Goal: Task Accomplishment & Management: Manage account settings

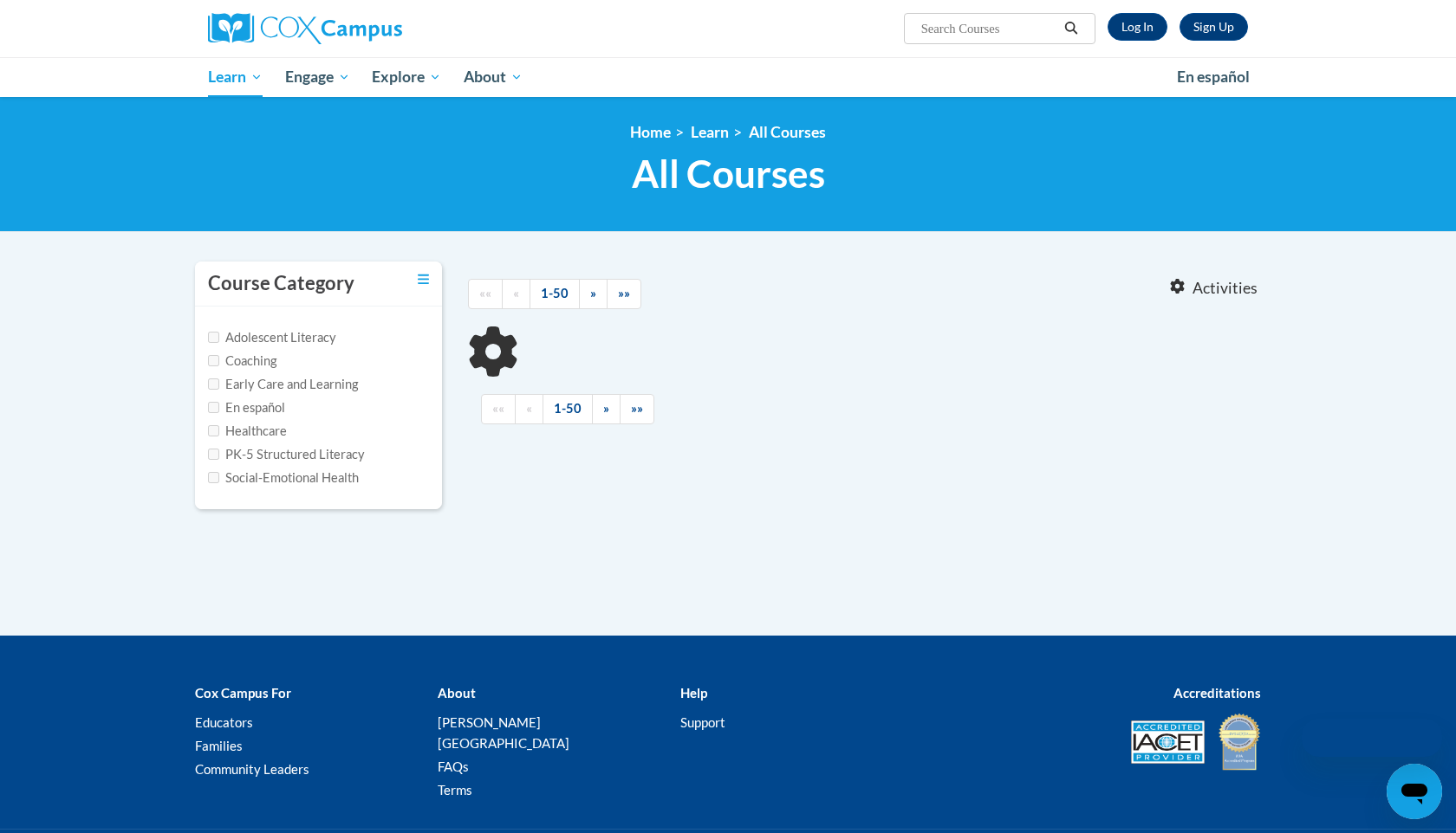
click at [186, 107] on div "<en>Home</en><fr>Accueil</fr><de>Zuhause</de><it>Casa</it><es>Casa</es><pt>Casa…" at bounding box center [728, 165] width 1456 height 135
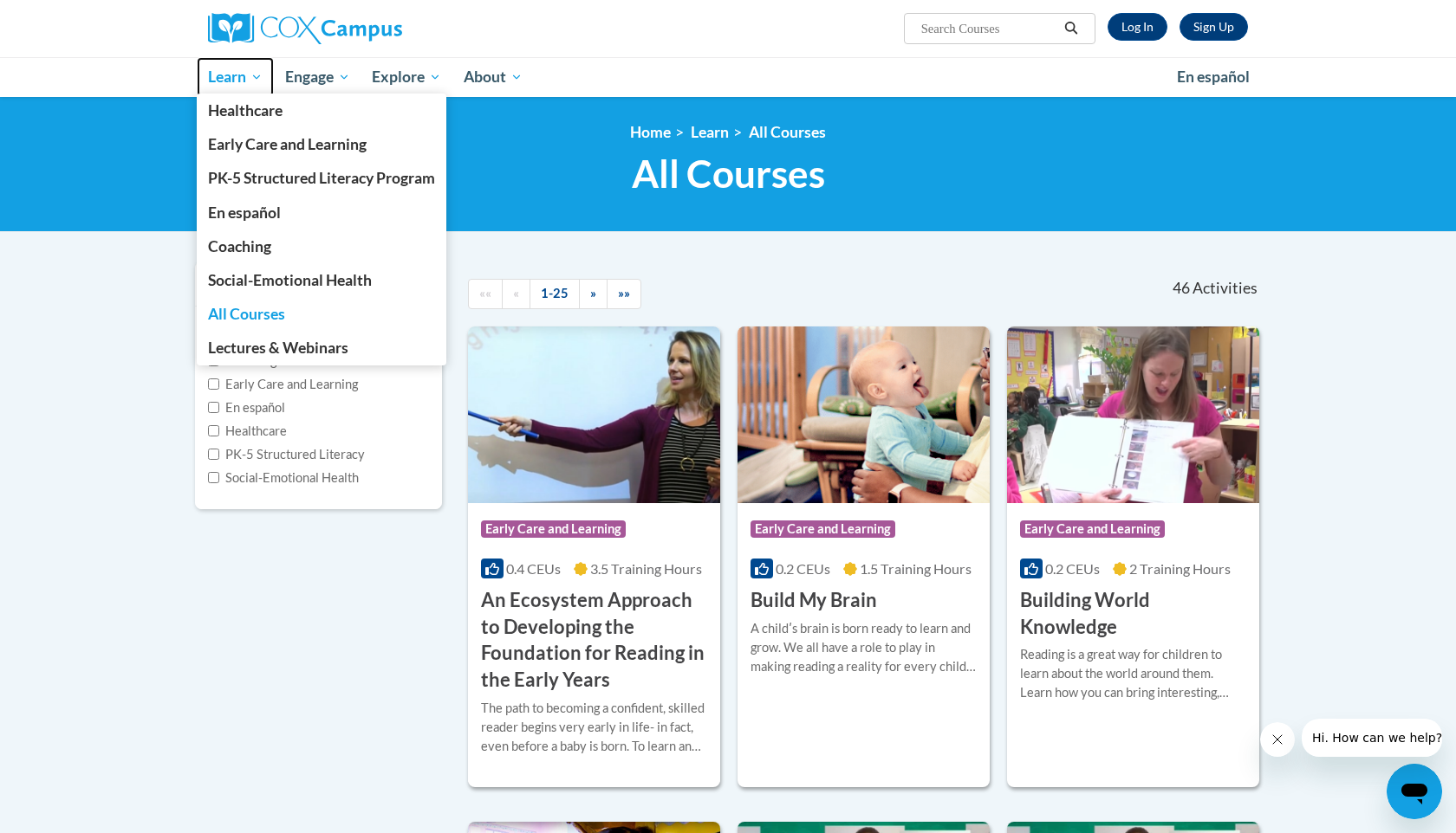
click at [251, 74] on span "Learn" at bounding box center [235, 77] width 55 height 21
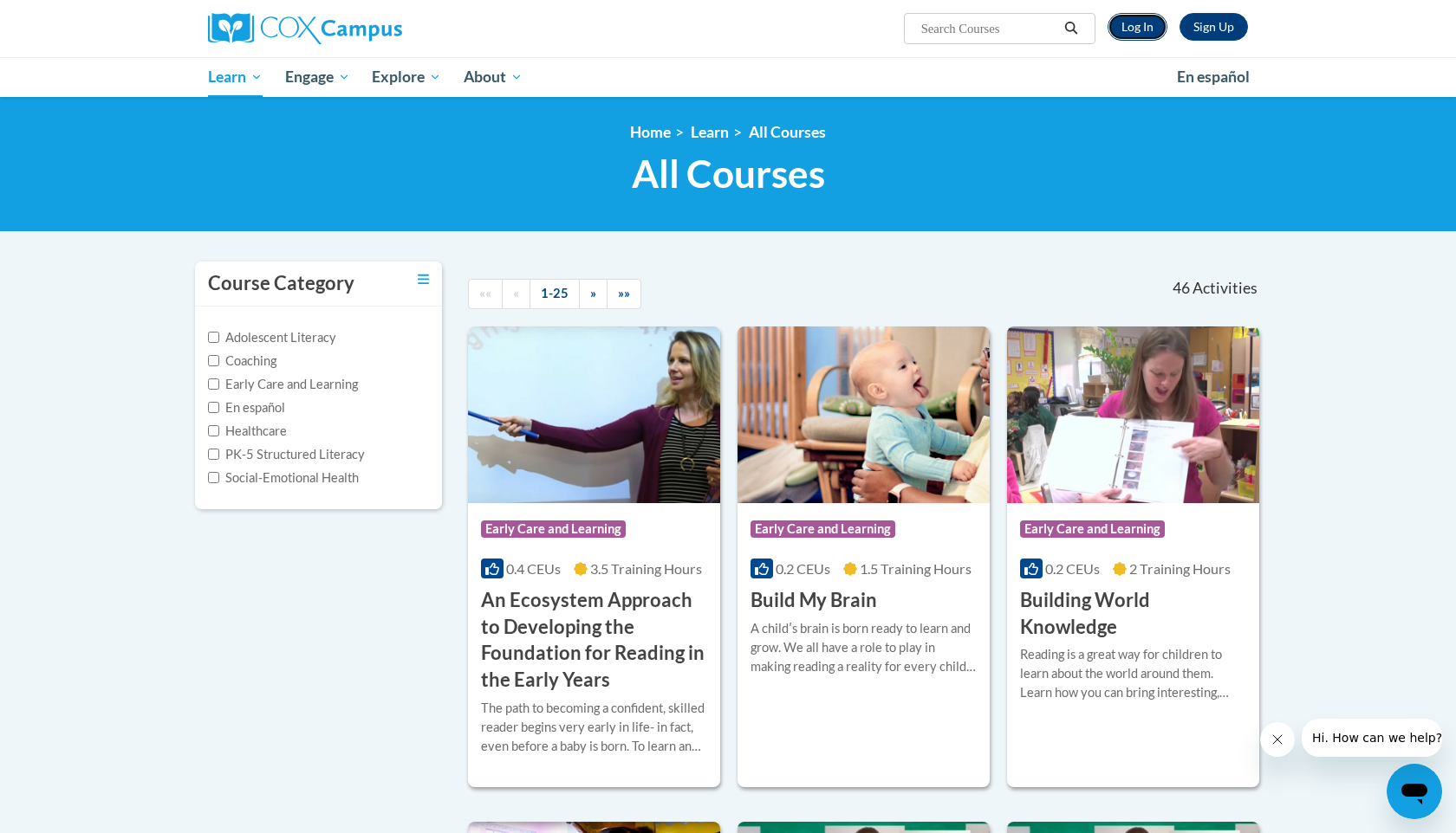
click at [1129, 31] on link "Log In" at bounding box center [1136, 27] width 60 height 27
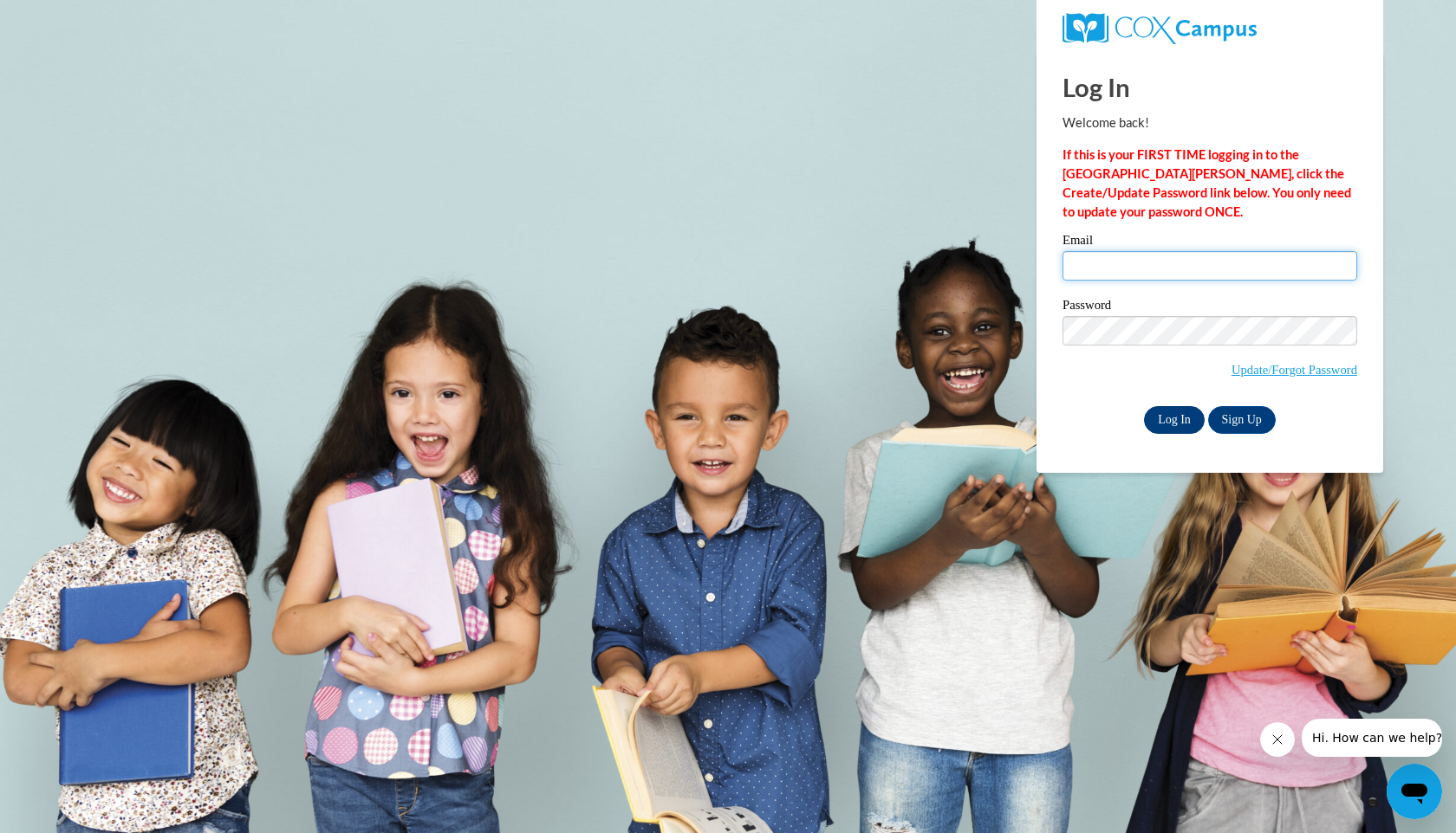
type input "mgsullivan2@crimson.ua.edu"
click at [1179, 425] on input "Log In" at bounding box center [1174, 420] width 60 height 27
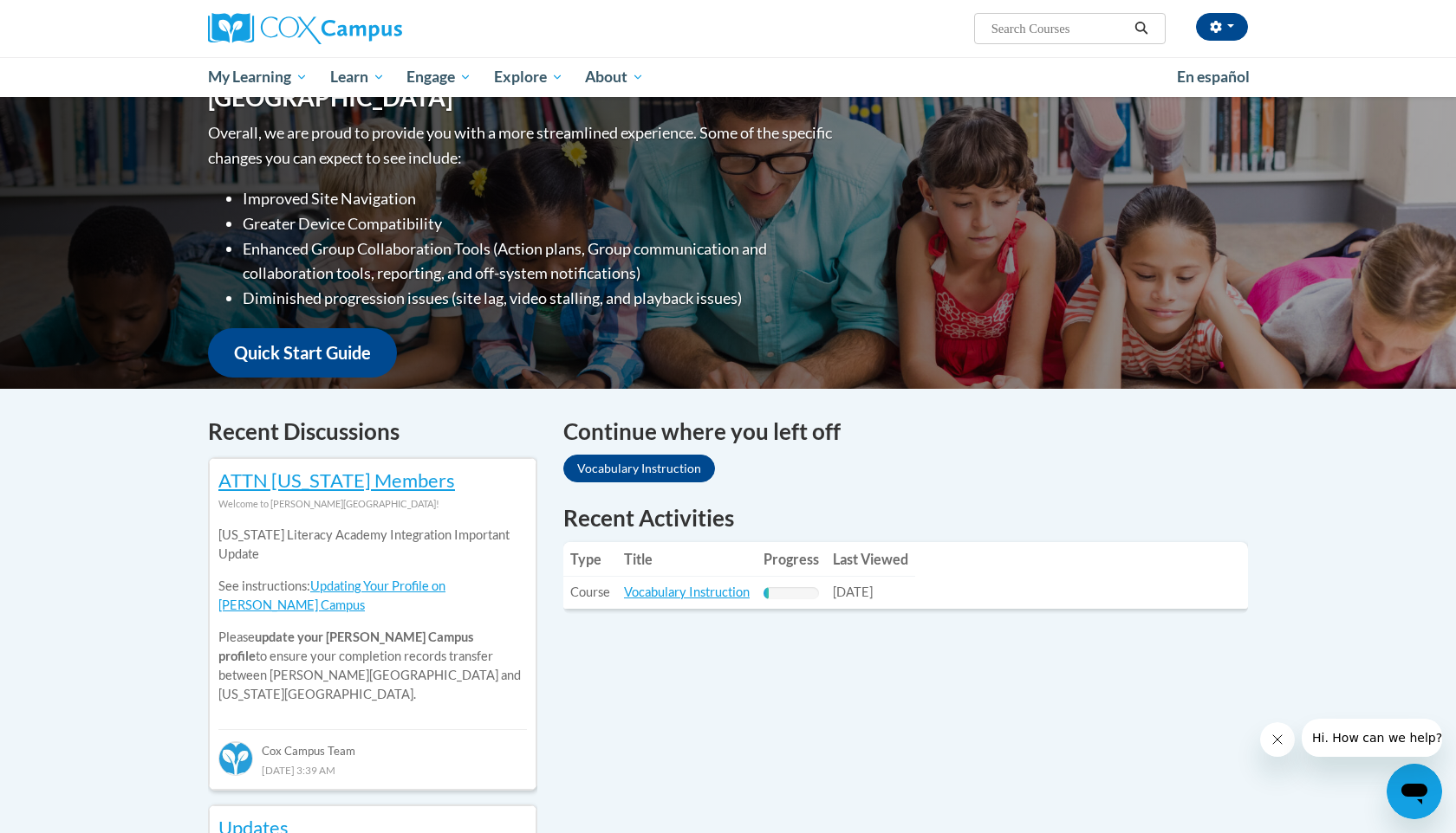
scroll to position [201, 0]
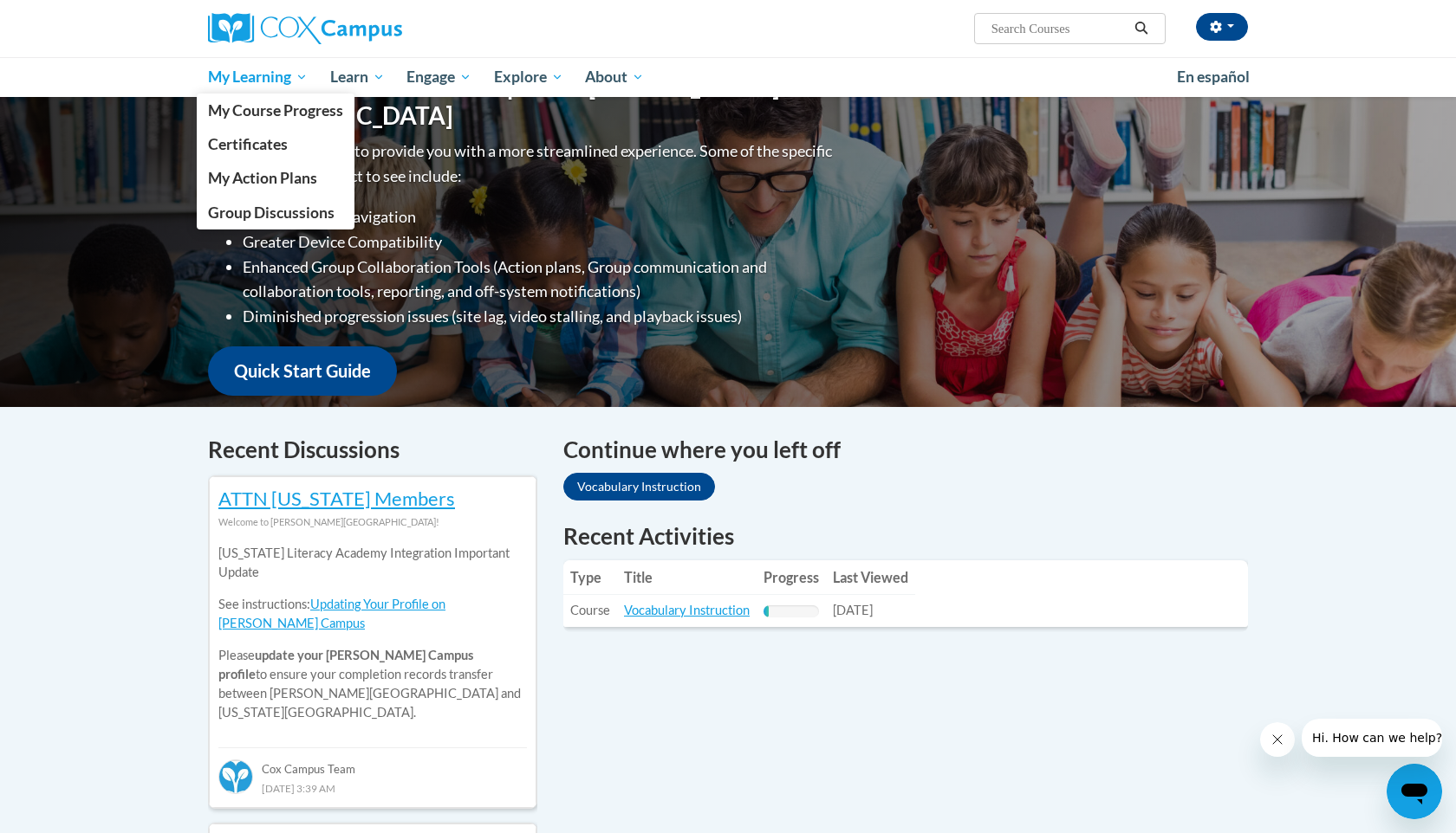
click at [251, 82] on span "My Learning" at bounding box center [257, 77] width 100 height 21
click at [252, 109] on span "My Course Progress" at bounding box center [276, 111] width 136 height 18
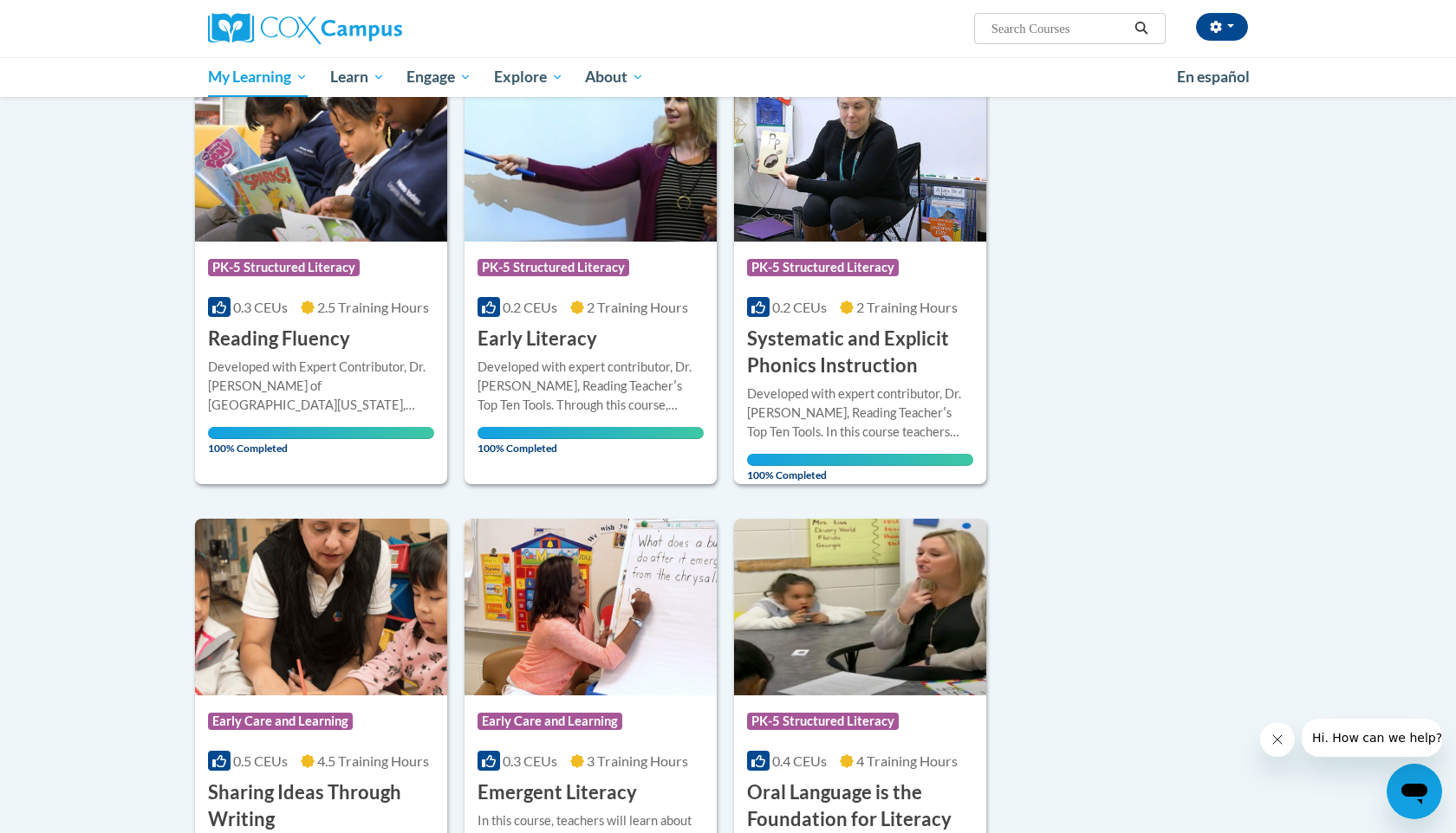
scroll to position [254, 0]
